Goal: Transaction & Acquisition: Purchase product/service

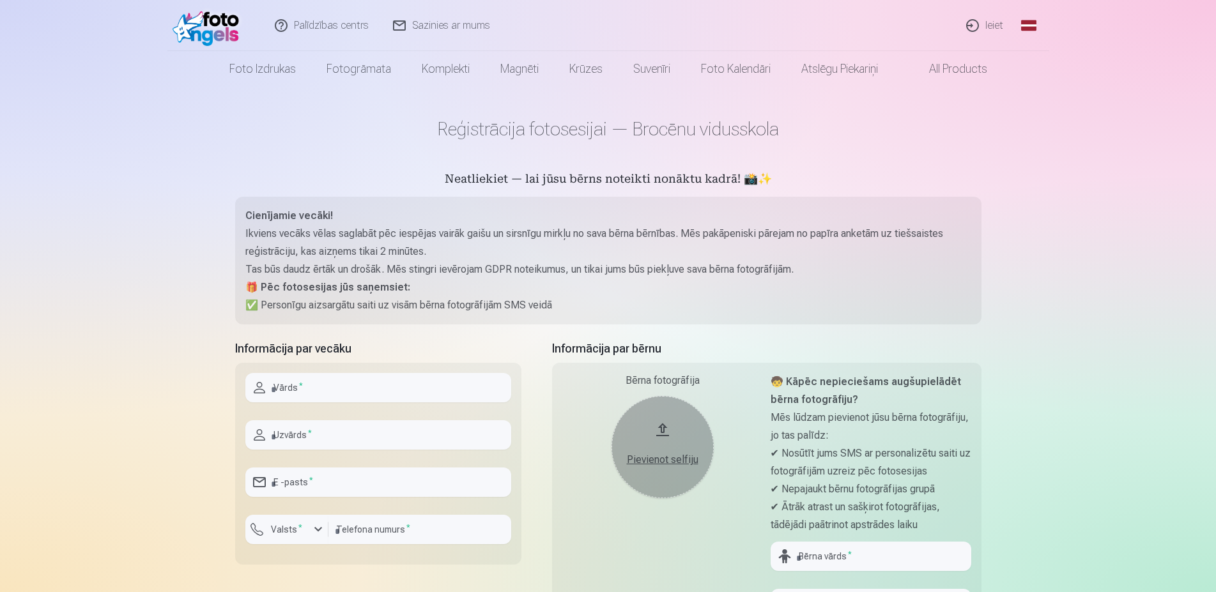
click at [326, 25] on link "Palīdzības centrs" at bounding box center [322, 25] width 118 height 51
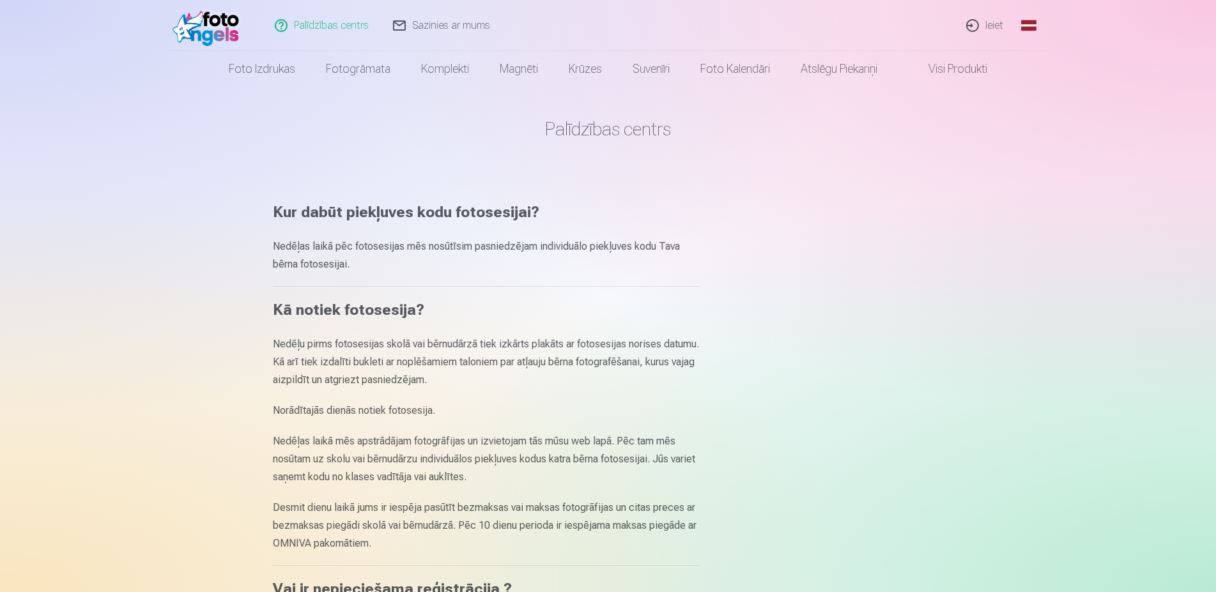
click at [424, 24] on link "Sazinies ar mums" at bounding box center [441, 25] width 121 height 51
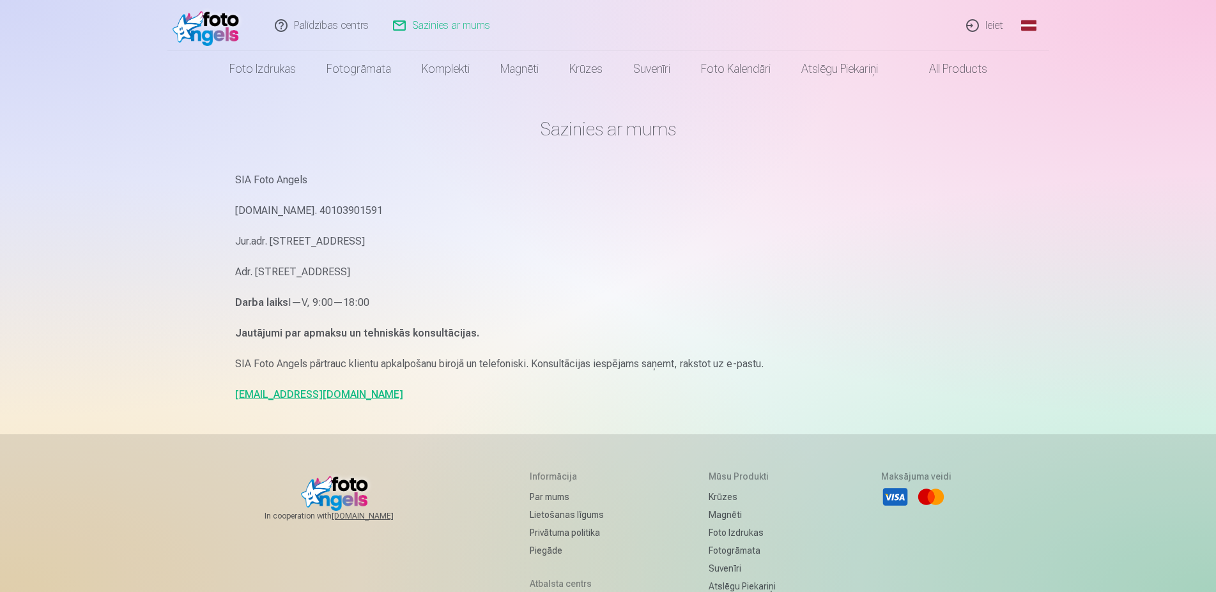
click at [284, 394] on link "info@fotoangels.lv" at bounding box center [319, 395] width 168 height 12
click at [327, 22] on link "Palīdzības centrs" at bounding box center [322, 25] width 118 height 51
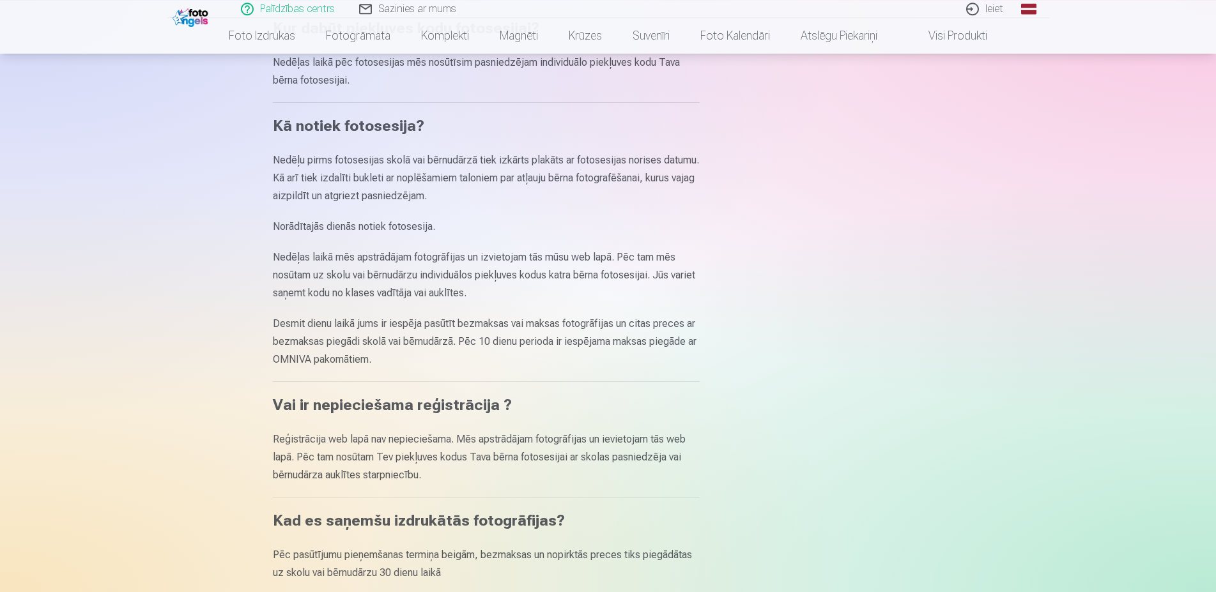
scroll to position [196, 0]
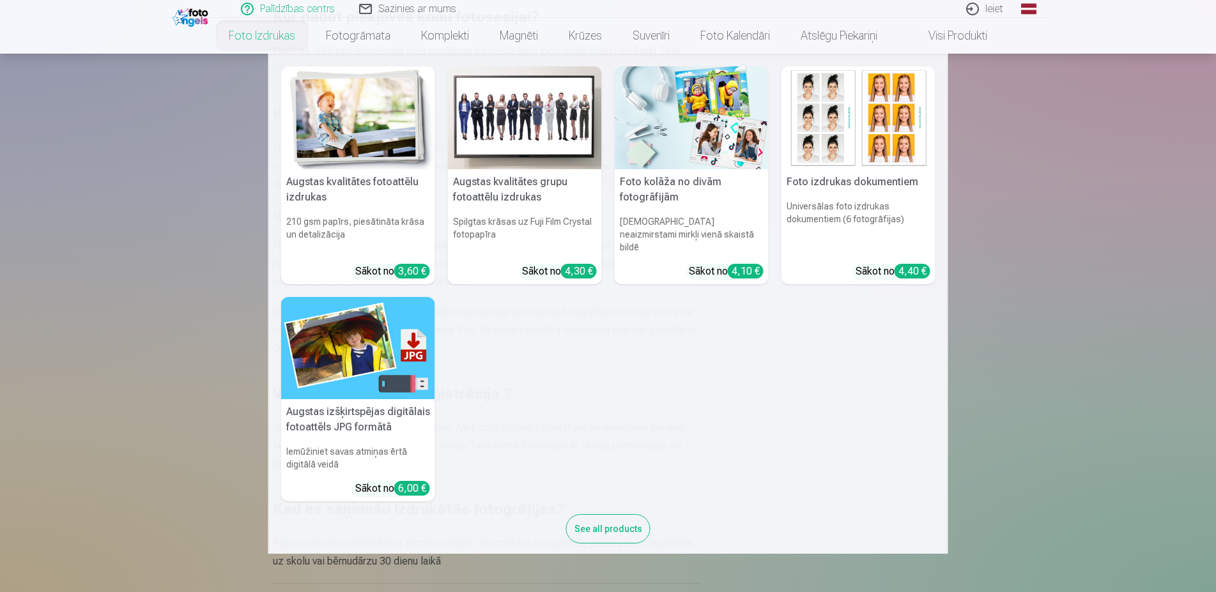
click at [259, 31] on link "Foto izdrukas" at bounding box center [261, 36] width 97 height 36
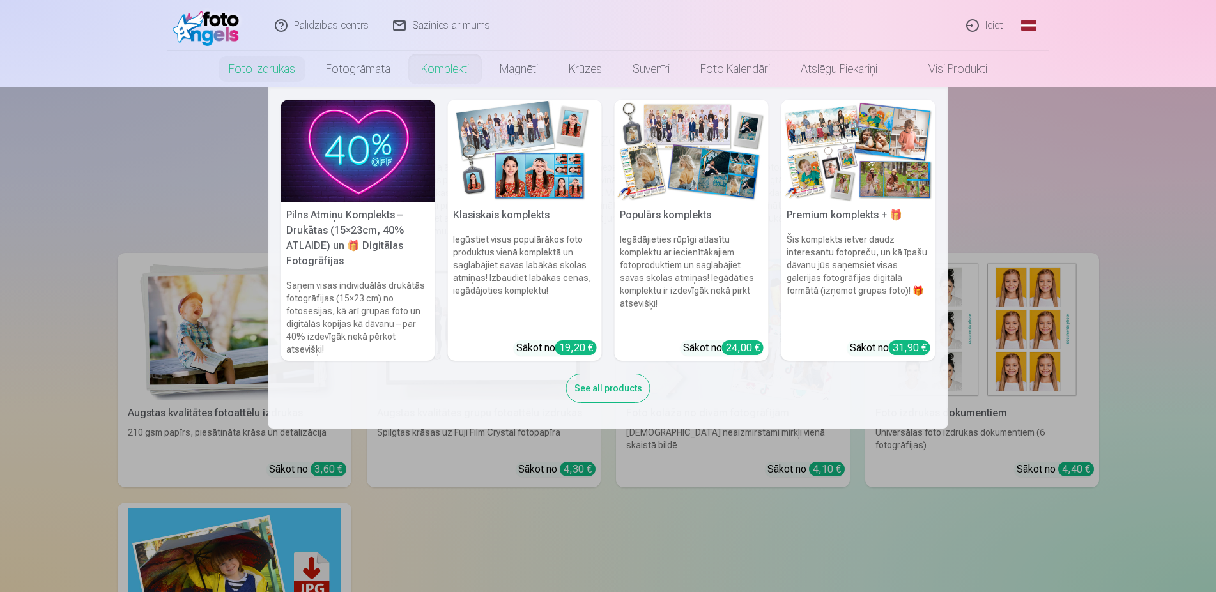
click at [507, 190] on img at bounding box center [525, 151] width 154 height 103
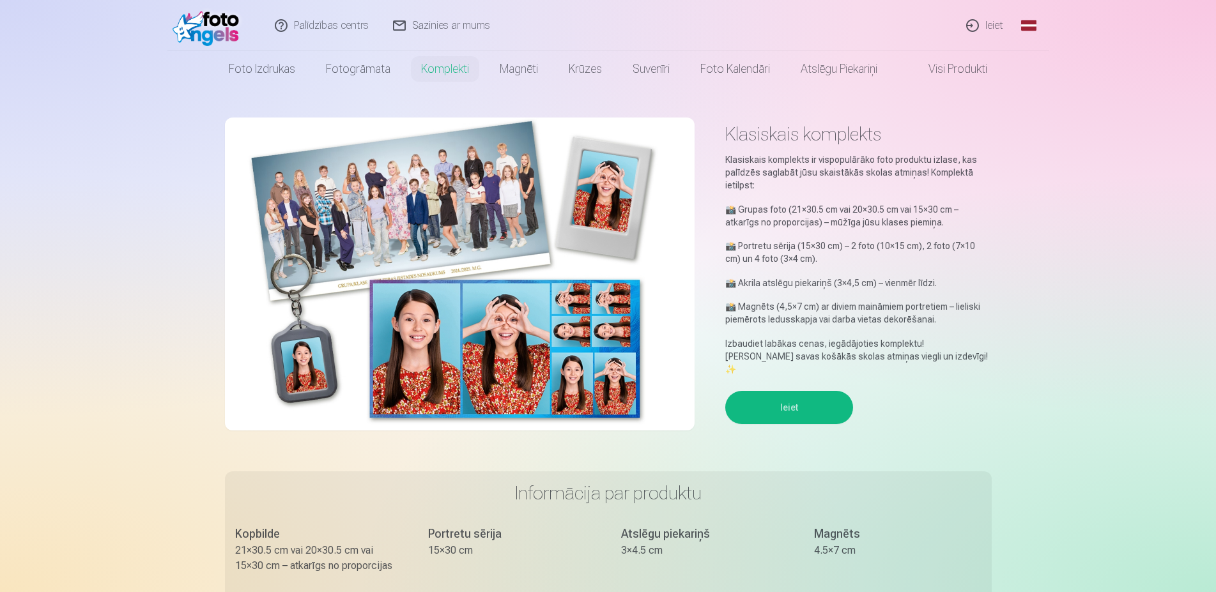
click at [782, 395] on button "Ieiet" at bounding box center [789, 407] width 128 height 33
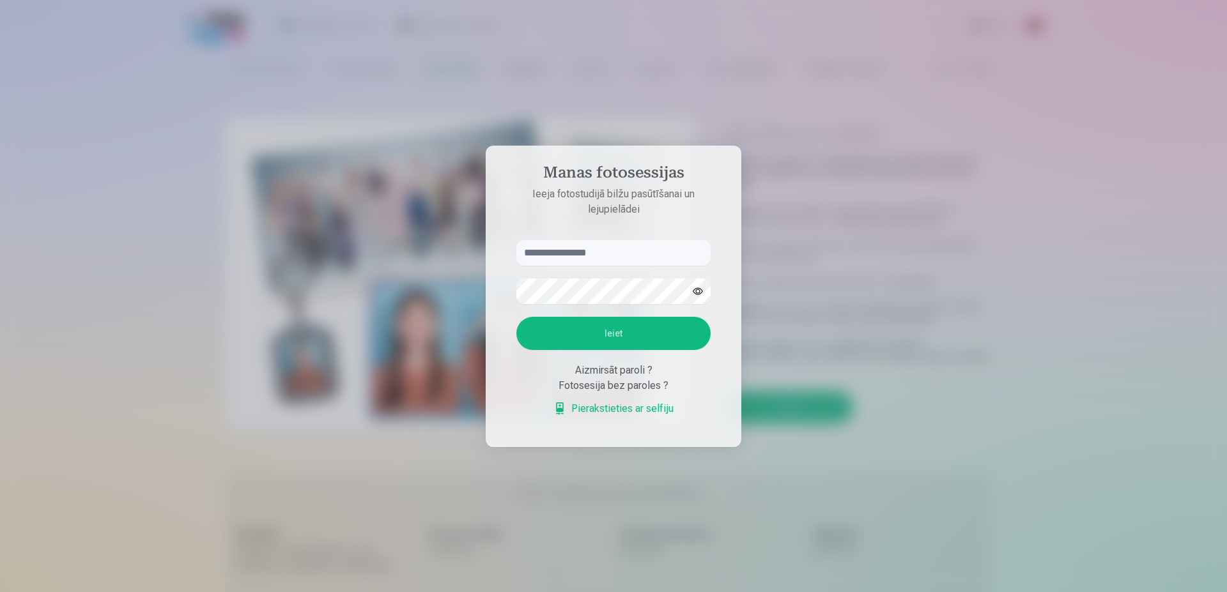
click at [620, 408] on link "Pierakstieties ar selfiju" at bounding box center [613, 408] width 120 height 15
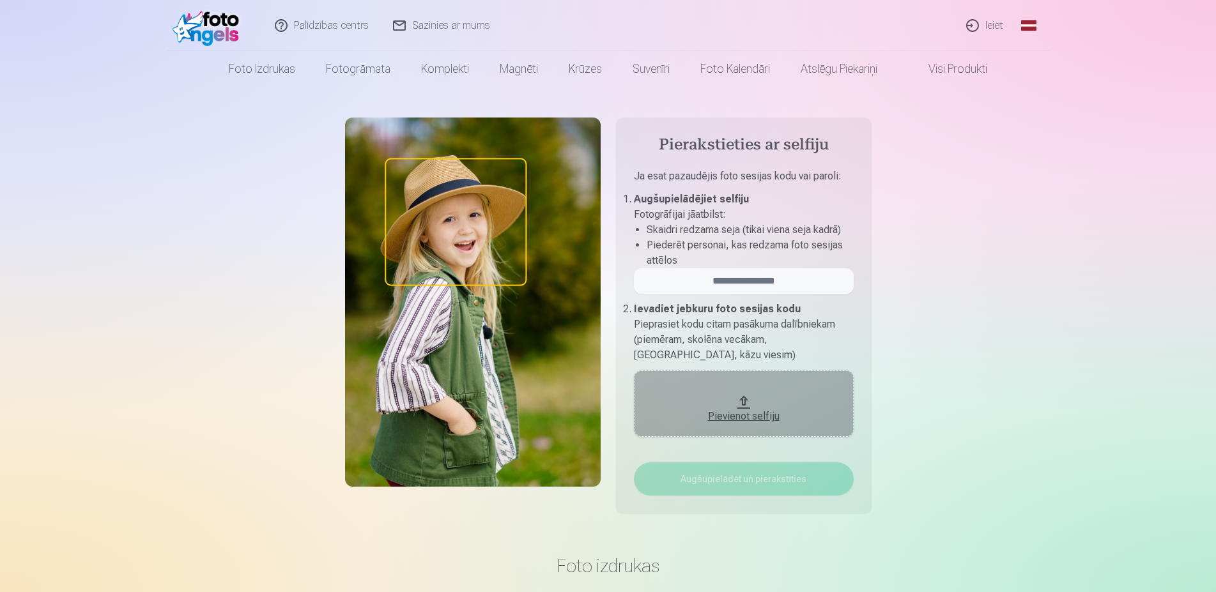
click at [743, 422] on div "Pievienot selfiju" at bounding box center [744, 416] width 194 height 15
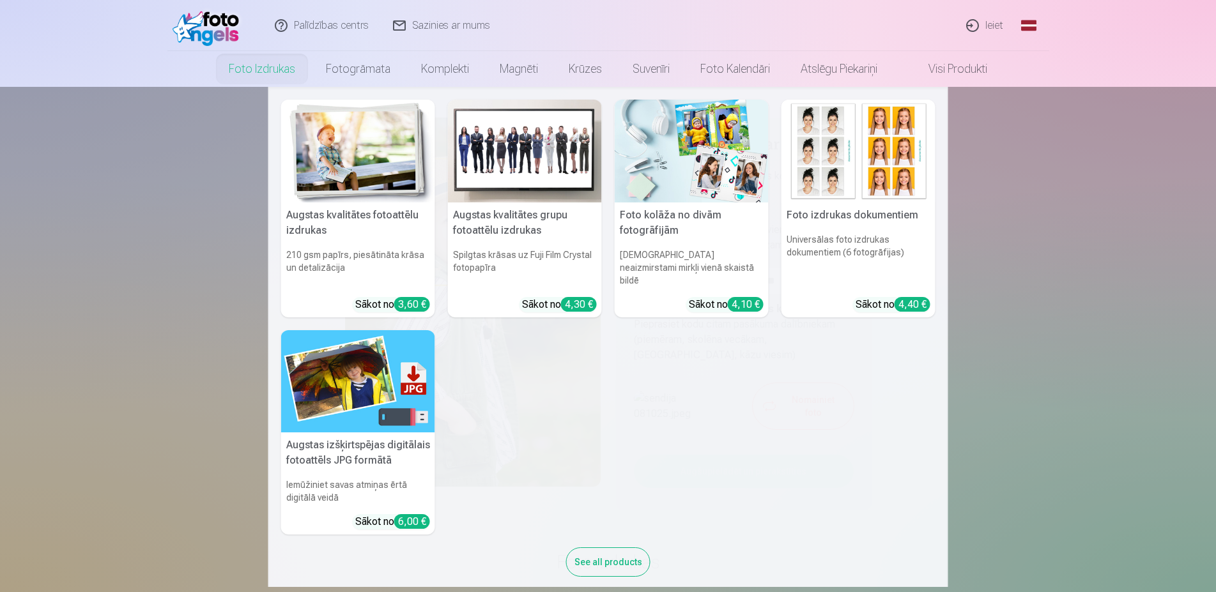
click at [265, 72] on link "Foto izdrukas" at bounding box center [261, 69] width 97 height 36
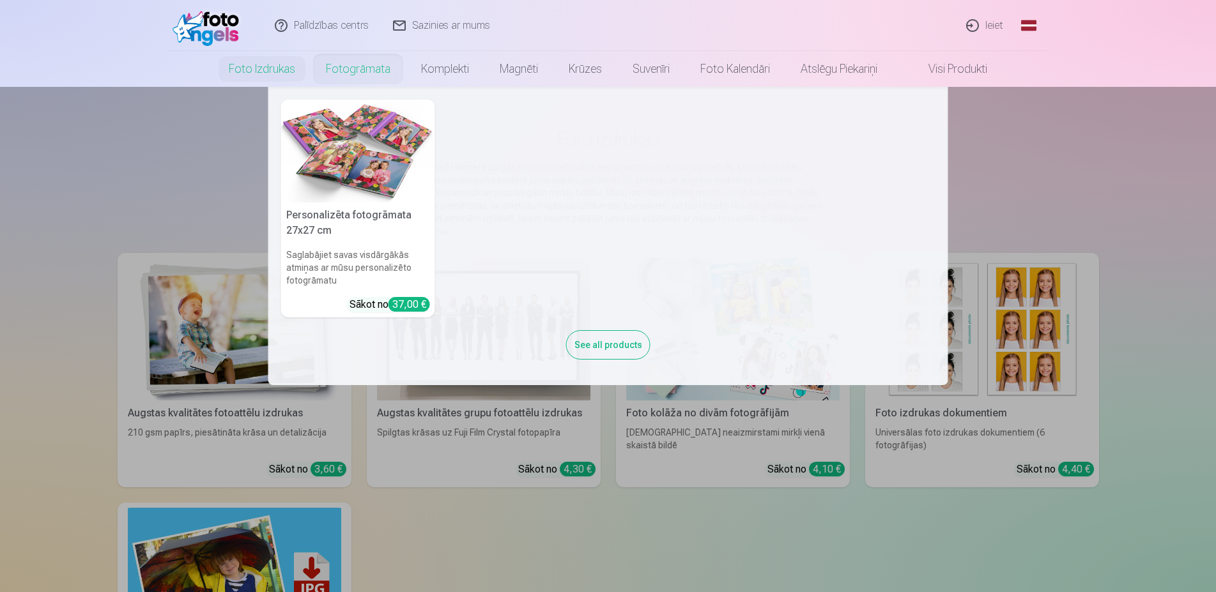
click at [371, 166] on img at bounding box center [358, 151] width 154 height 103
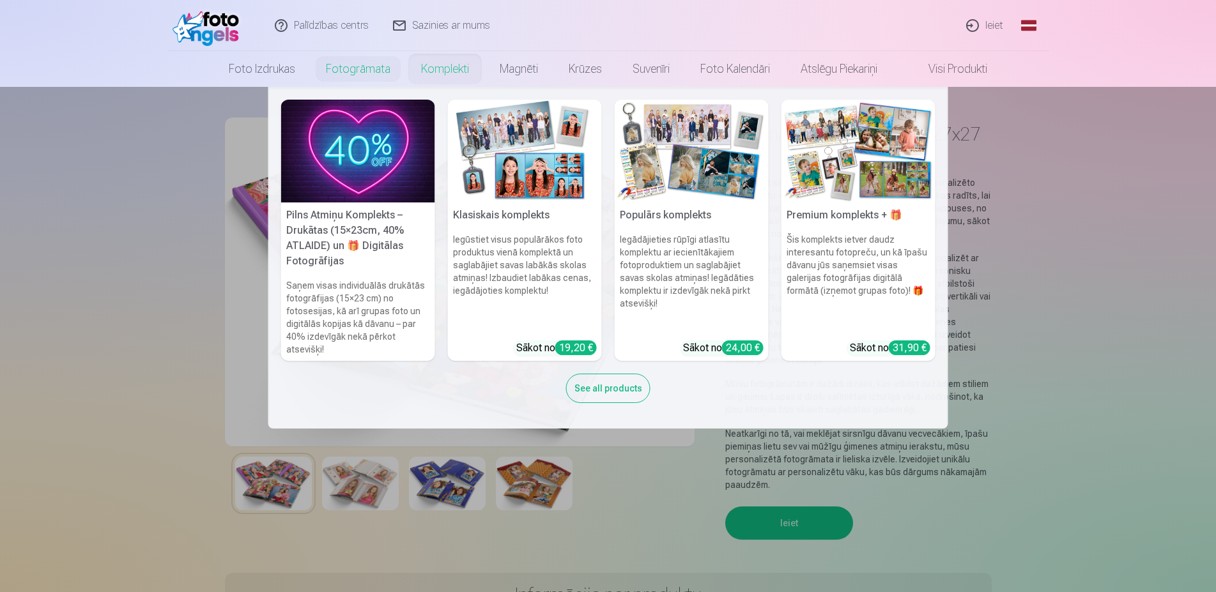
click at [668, 253] on h6 "Iegādājieties rūpīgi atlasītu komplektu ar iecienītākajiem fotoproduktiem un sa…" at bounding box center [692, 281] width 154 height 107
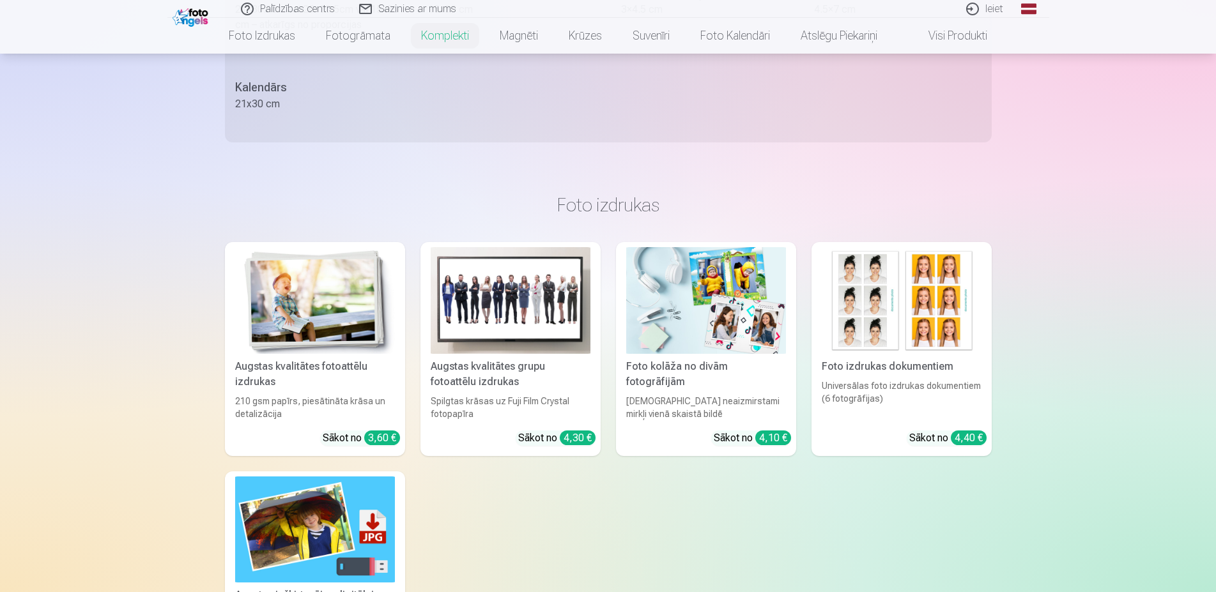
scroll to position [587, 0]
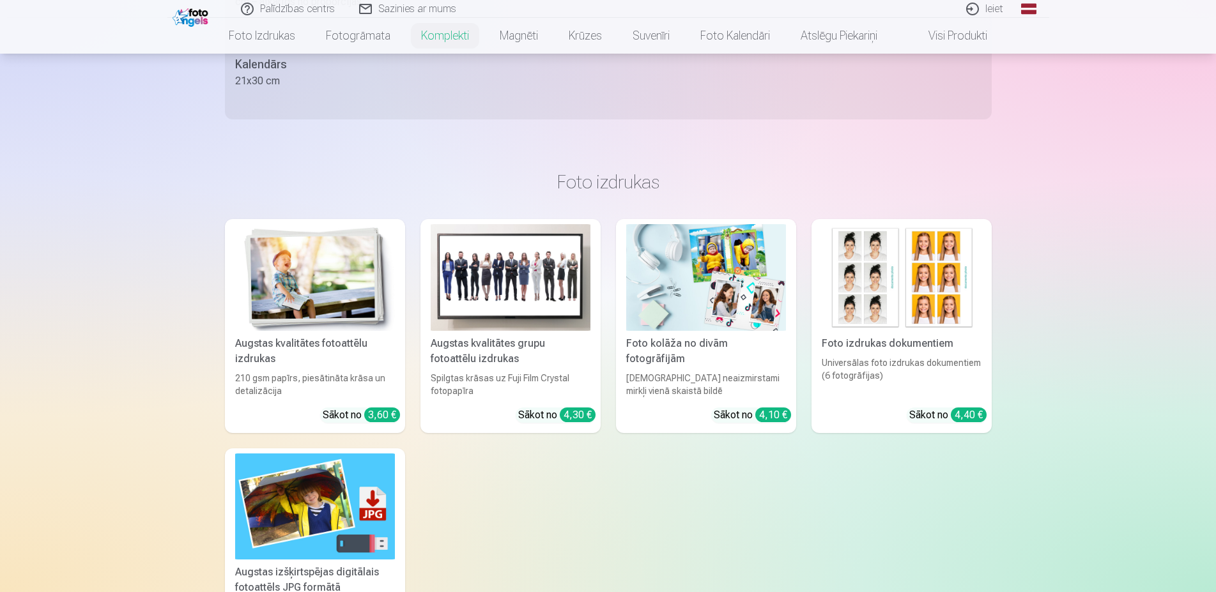
click at [727, 290] on img at bounding box center [706, 277] width 160 height 107
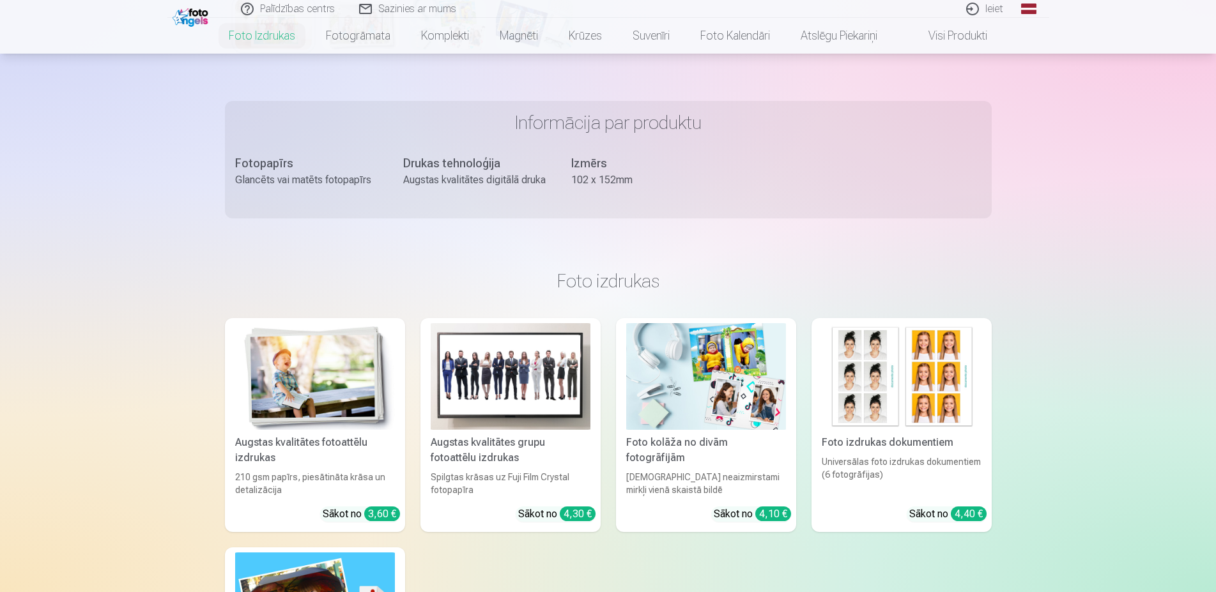
scroll to position [521, 0]
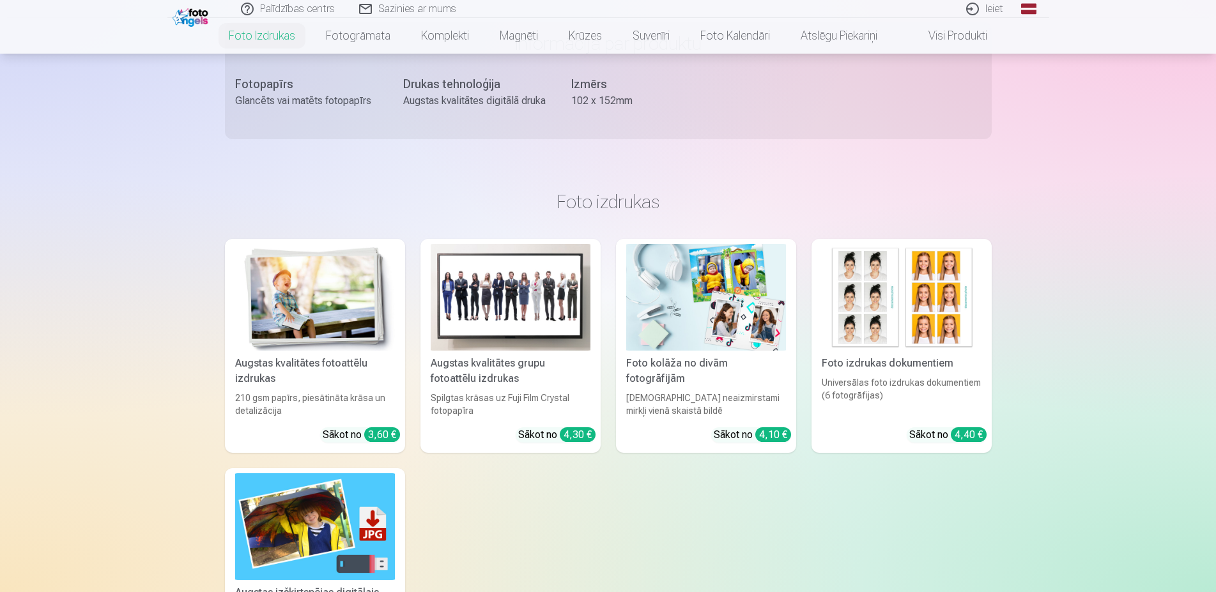
click at [332, 326] on img at bounding box center [315, 297] width 160 height 107
